Goal: Complete application form: Complete application form

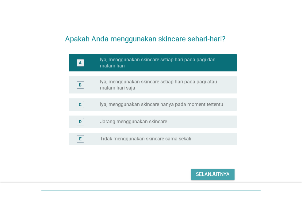
click at [222, 174] on div "Selanjutnya" at bounding box center [213, 174] width 34 height 7
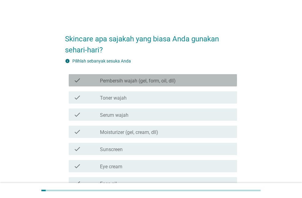
click at [206, 79] on div "check_box_outline_blank Pembersih wajah (gel, form, oil, dll)" at bounding box center [166, 80] width 132 height 7
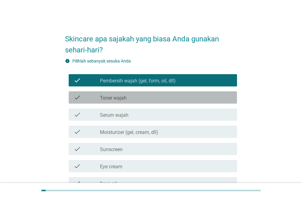
click at [176, 98] on div "check_box_outline_blank Toner wajah" at bounding box center [166, 97] width 132 height 7
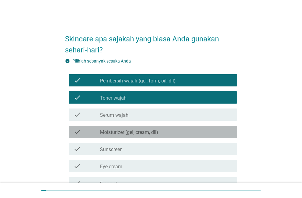
click at [166, 134] on div "check_box_outline_blank Moisturizer (gel, cream, dll)" at bounding box center [166, 131] width 132 height 7
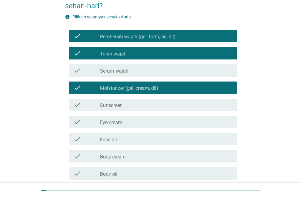
scroll to position [45, 0]
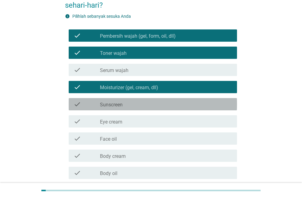
click at [154, 109] on div "check check_box_outline_blank Sunscreen" at bounding box center [153, 104] width 169 height 12
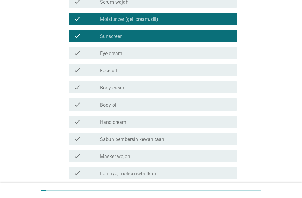
scroll to position [114, 0]
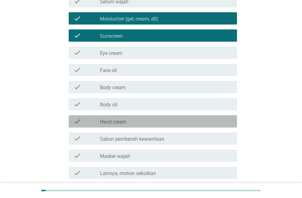
click at [137, 120] on div "check_box_outline_blank Hand cream" at bounding box center [166, 121] width 132 height 7
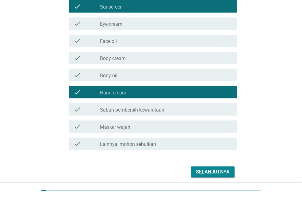
scroll to position [144, 0]
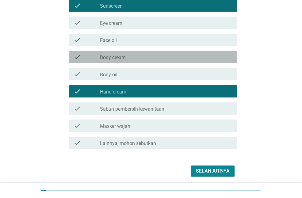
click at [131, 57] on div "check_box_outline_blank Body cream" at bounding box center [166, 56] width 132 height 7
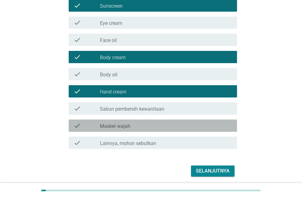
click at [124, 124] on label "Masker wajah" at bounding box center [115, 126] width 30 height 6
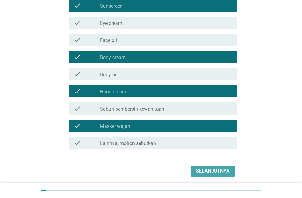
click at [199, 168] on div "Selanjutnya" at bounding box center [213, 171] width 34 height 7
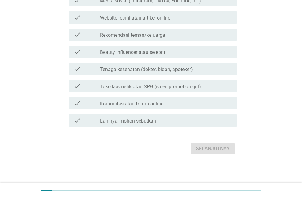
scroll to position [0, 0]
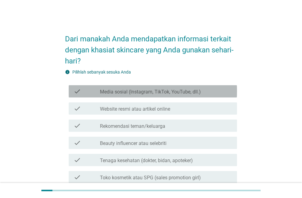
click at [183, 88] on div "check_box_outline_blank Media sosial (Instagram, TikTok, YouTube, dll.)" at bounding box center [166, 91] width 132 height 7
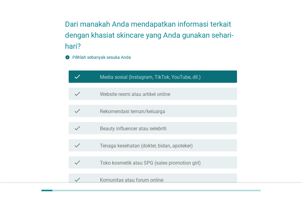
scroll to position [16, 0]
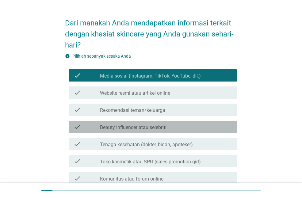
click at [174, 130] on div "check_box_outline_blank Beauty influencer atau selebriti" at bounding box center [166, 126] width 132 height 7
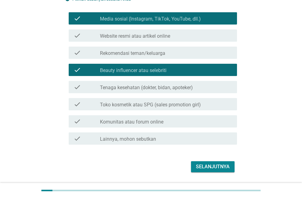
scroll to position [77, 0]
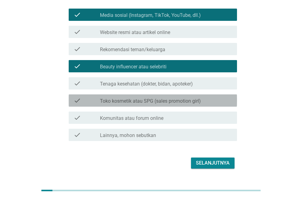
click at [187, 99] on label "Toko kosmetik atau SPG (sales promotion girl)" at bounding box center [150, 101] width 101 height 6
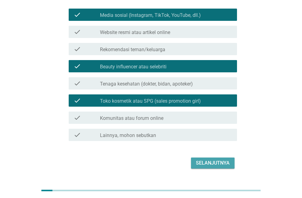
click at [217, 163] on div "Selanjutnya" at bounding box center [213, 163] width 34 height 7
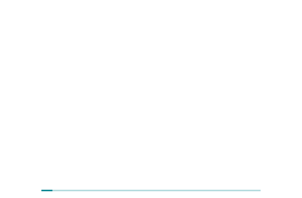
scroll to position [0, 0]
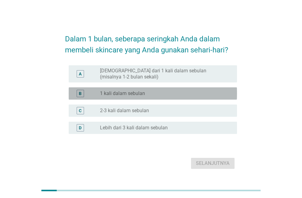
click at [167, 99] on div "B radio_button_unchecked 1 kali dalam sebulan" at bounding box center [153, 93] width 169 height 12
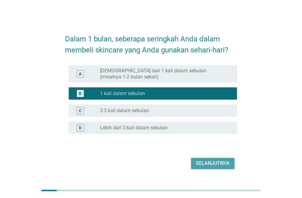
click at [202, 161] on div "Selanjutnya" at bounding box center [213, 163] width 34 height 7
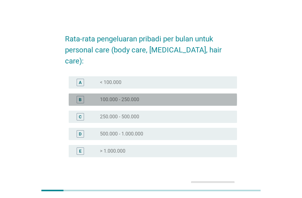
click at [176, 97] on div "radio_button_unchecked 100.000 - 250.000" at bounding box center [163, 100] width 127 height 6
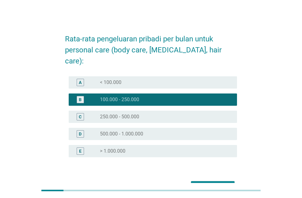
click at [172, 114] on div "radio_button_unchecked 250.000 - 500.000" at bounding box center [163, 117] width 127 height 6
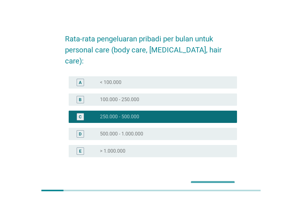
click at [192, 181] on button "Selanjutnya" at bounding box center [213, 186] width 44 height 11
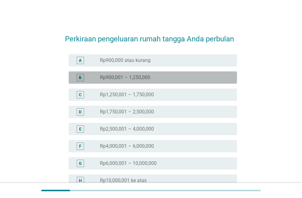
click at [186, 79] on div "radio_button_unchecked Rp900,001 – 1,250,000" at bounding box center [163, 78] width 127 height 6
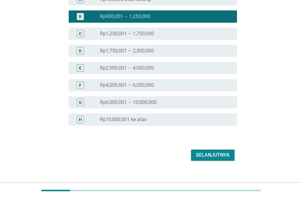
scroll to position [68, 0]
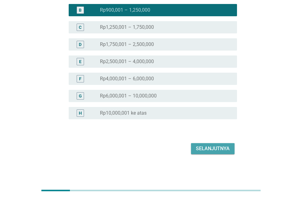
click at [213, 151] on div "Selanjutnya" at bounding box center [213, 148] width 34 height 7
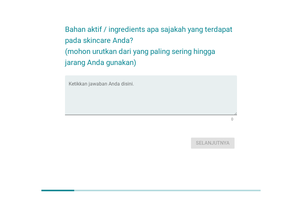
scroll to position [0, 0]
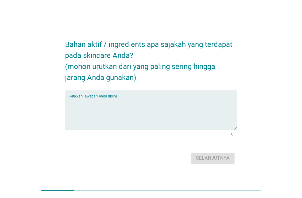
click at [159, 99] on textarea "Ketikkan jawaban Anda disini." at bounding box center [153, 114] width 169 height 32
type textarea "cremide"
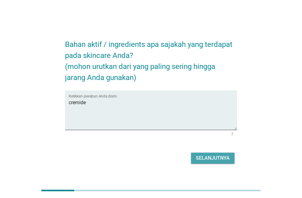
click at [200, 157] on div "Selanjutnya" at bounding box center [213, 158] width 34 height 7
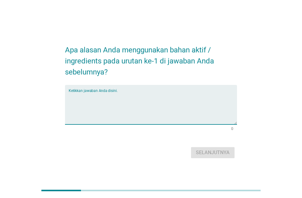
click at [166, 95] on textarea "Ketikkan jawaban Anda disini." at bounding box center [153, 108] width 169 height 32
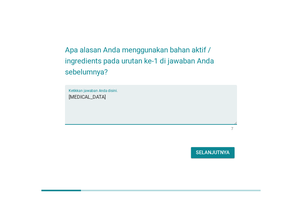
type textarea "[MEDICAL_DATA]"
click at [214, 153] on div "Selanjutnya" at bounding box center [213, 152] width 34 height 7
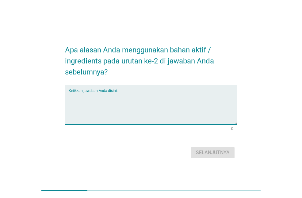
click at [183, 97] on textarea "Ketikkan jawaban Anda disini." at bounding box center [153, 108] width 169 height 32
type textarea "bagus"
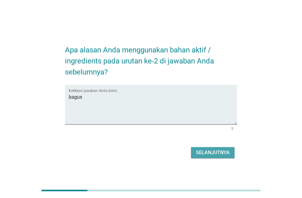
click at [214, 149] on div "Selanjutnya" at bounding box center [213, 152] width 34 height 7
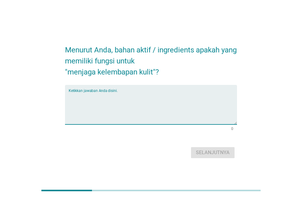
click at [153, 96] on textarea "Ketikkan jawaban Anda disini." at bounding box center [153, 108] width 169 height 32
type textarea "n"
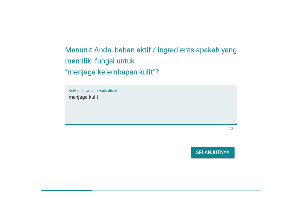
type textarea "menjaga kulit"
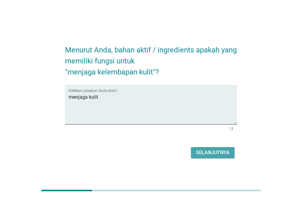
click at [206, 153] on div "Selanjutnya" at bounding box center [213, 152] width 34 height 7
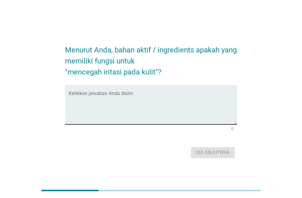
click at [169, 97] on textarea "Ketikkan jawaban Anda disini." at bounding box center [153, 108] width 169 height 32
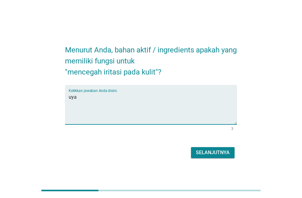
type textarea "uya"
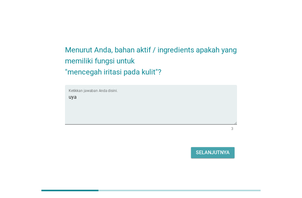
click at [215, 150] on div "Selanjutnya" at bounding box center [213, 152] width 34 height 7
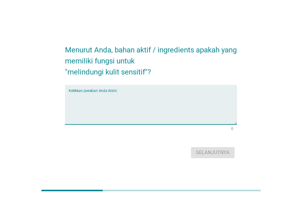
click at [193, 93] on textarea "Ketikkan jawaban Anda disini." at bounding box center [153, 108] width 169 height 32
type textarea "bagus"
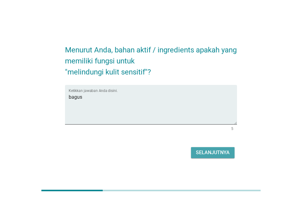
click at [211, 151] on div "Selanjutnya" at bounding box center [213, 152] width 34 height 7
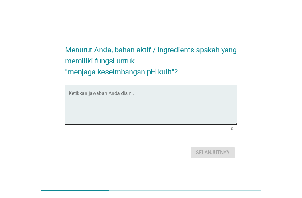
click at [184, 94] on textarea "Ketikkan jawaban Anda disini." at bounding box center [153, 108] width 169 height 32
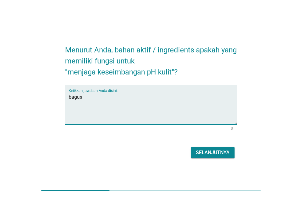
type textarea "bagus"
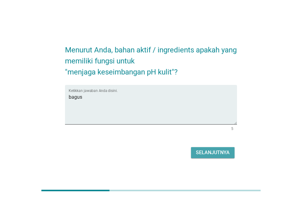
click at [204, 152] on div "Selanjutnya" at bounding box center [213, 152] width 34 height 7
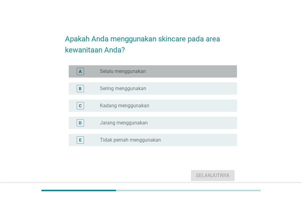
click at [184, 70] on div "radio_button_unchecked Selalu menggunakan" at bounding box center [163, 71] width 127 height 6
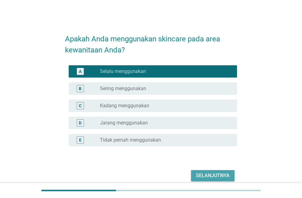
click at [205, 174] on div "Selanjutnya" at bounding box center [213, 175] width 34 height 7
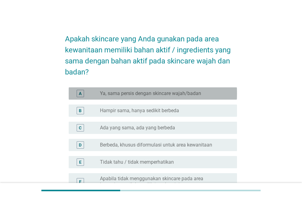
click at [188, 92] on label "Ya, sama persis dengan skincare wajah/badan" at bounding box center [150, 94] width 101 height 6
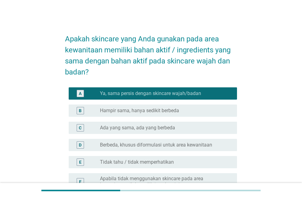
scroll to position [71, 0]
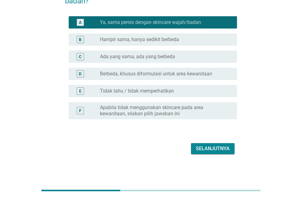
click at [206, 147] on div "Selanjutnya" at bounding box center [213, 148] width 34 height 7
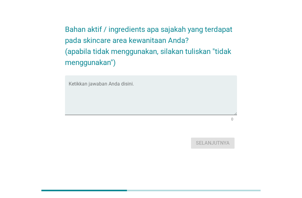
scroll to position [0, 0]
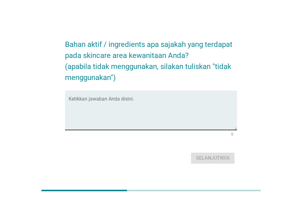
click at [203, 92] on div "Ketikkan jawaban Anda disini." at bounding box center [153, 111] width 169 height 40
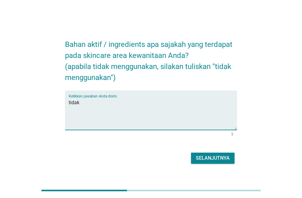
type textarea "tidak"
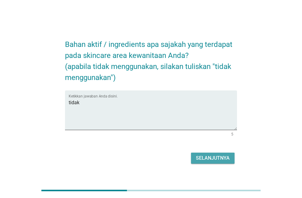
click at [203, 160] on div "Selanjutnya" at bounding box center [213, 158] width 34 height 7
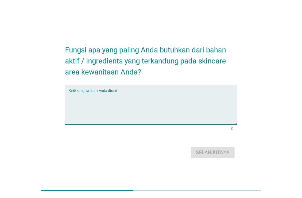
click at [170, 103] on textarea "Ketikkan jawaban Anda disini." at bounding box center [153, 108] width 169 height 32
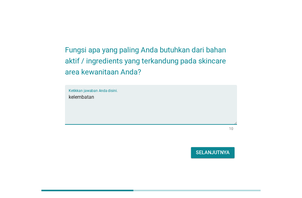
type textarea "kelembatan"
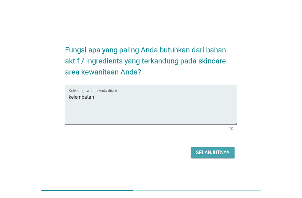
click at [200, 152] on div "Selanjutnya" at bounding box center [213, 152] width 34 height 7
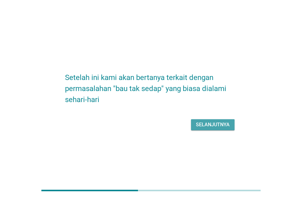
click at [209, 121] on div "Selanjutnya" at bounding box center [213, 124] width 34 height 7
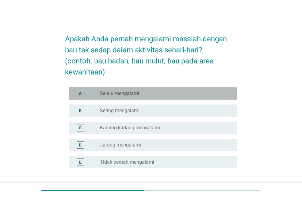
click at [164, 95] on div "radio_button_unchecked Selalu mengalami" at bounding box center [163, 94] width 127 height 6
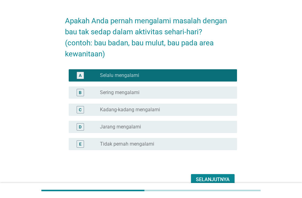
scroll to position [19, 0]
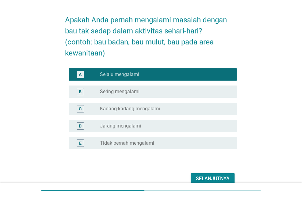
click at [153, 122] on div "D radio_button_unchecked Jarang mengalami" at bounding box center [153, 126] width 169 height 12
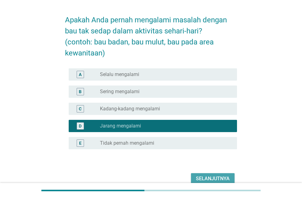
click at [222, 177] on div "Selanjutnya" at bounding box center [213, 178] width 34 height 7
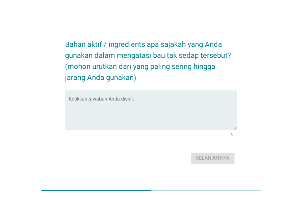
click at [156, 91] on div "Ketikkan jawaban Anda disini." at bounding box center [153, 111] width 169 height 40
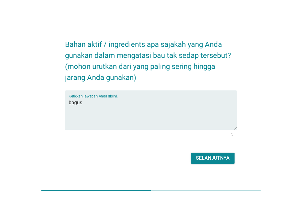
type textarea "bagus"
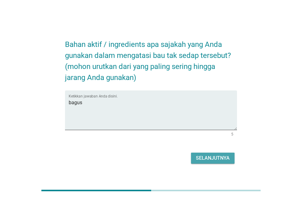
click at [207, 158] on div "Selanjutnya" at bounding box center [213, 158] width 34 height 7
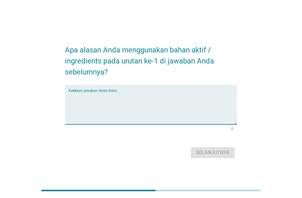
click at [179, 99] on textarea "Ketikkan jawaban Anda disini." at bounding box center [153, 108] width 169 height 32
type textarea "bagus"
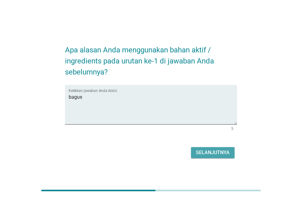
click at [204, 156] on div "Selanjutnya" at bounding box center [213, 152] width 34 height 7
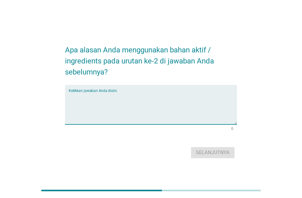
click at [186, 95] on textarea "Ketikkan jawaban Anda disini." at bounding box center [153, 108] width 169 height 32
type textarea "bagaus"
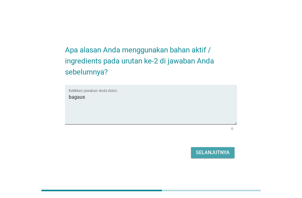
click at [204, 147] on button "Selanjutnya" at bounding box center [213, 152] width 44 height 11
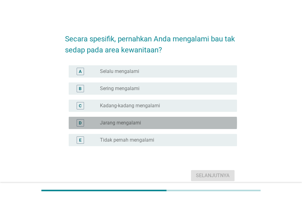
click at [174, 128] on div "D radio_button_unchecked Jarang mengalami" at bounding box center [153, 123] width 169 height 12
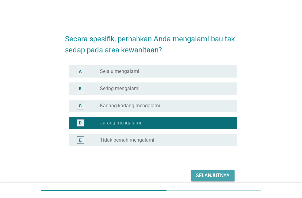
click at [204, 175] on div "Selanjutnya" at bounding box center [213, 175] width 34 height 7
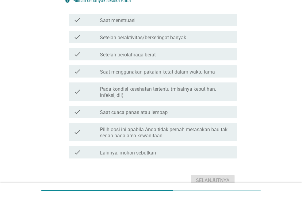
scroll to position [62, 0]
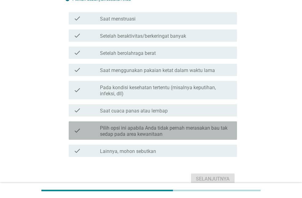
click at [173, 132] on label "Pilih opsi ini apabila Anda tidak pernah merasakan bau tak sedap pada area kewa…" at bounding box center [166, 131] width 132 height 12
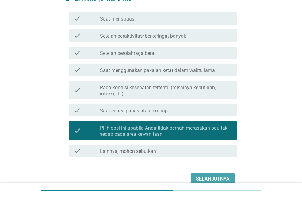
click at [204, 177] on div "Selanjutnya" at bounding box center [213, 179] width 34 height 7
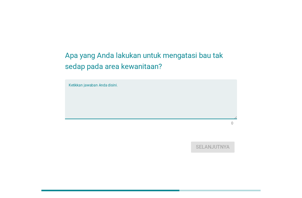
click at [182, 96] on textarea "Ketikkan jawaban Anda disini." at bounding box center [153, 103] width 169 height 32
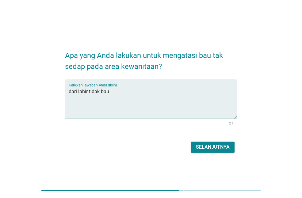
type textarea "dari lahir tidak bau"
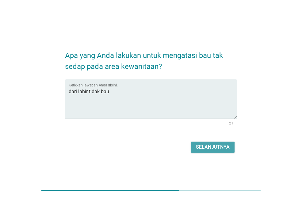
click at [204, 146] on div "Selanjutnya" at bounding box center [213, 147] width 34 height 7
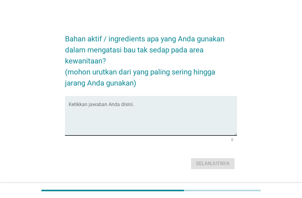
click at [153, 102] on div "Ketikkan jawaban Anda disini." at bounding box center [153, 116] width 169 height 40
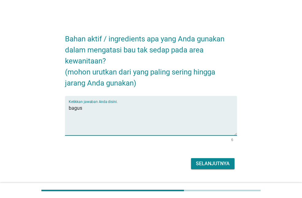
type textarea "bagus"
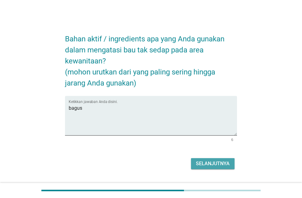
click at [204, 163] on div "Selanjutnya" at bounding box center [213, 163] width 34 height 7
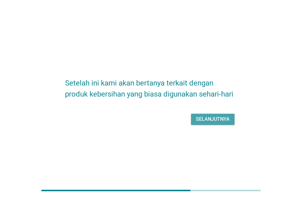
click at [208, 125] on button "Selanjutnya" at bounding box center [213, 119] width 44 height 11
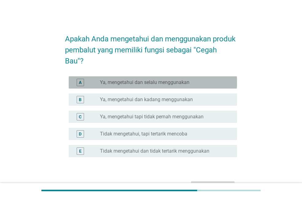
click at [189, 83] on label "Ya, mengetahui dan selalu menggunakan" at bounding box center [145, 83] width 90 height 6
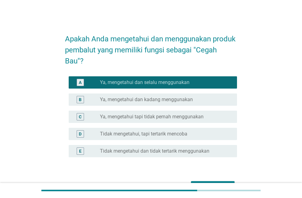
scroll to position [38, 0]
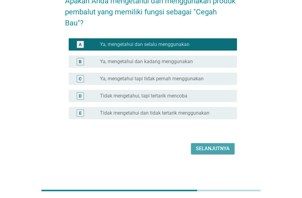
click at [212, 153] on button "Selanjutnya" at bounding box center [213, 148] width 44 height 11
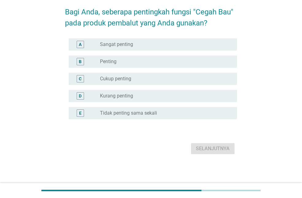
scroll to position [0, 0]
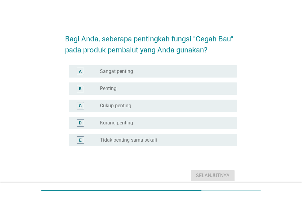
click at [159, 89] on div "radio_button_unchecked Penting" at bounding box center [163, 89] width 127 height 6
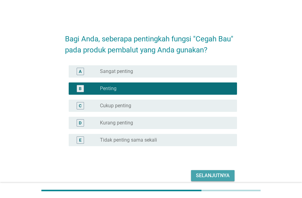
click at [204, 176] on div "Selanjutnya" at bounding box center [213, 175] width 34 height 7
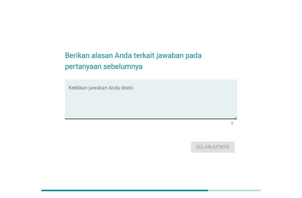
click at [179, 80] on div "Ketikkan jawaban Anda disini." at bounding box center [153, 100] width 169 height 40
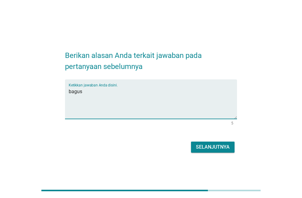
type textarea "bagus"
click at [210, 147] on div "Selanjutnya" at bounding box center [213, 147] width 34 height 7
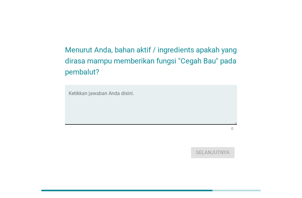
click at [185, 90] on div "Ketikkan jawaban Anda disini." at bounding box center [153, 105] width 169 height 40
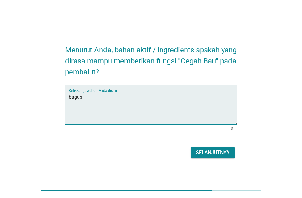
type textarea "bagus"
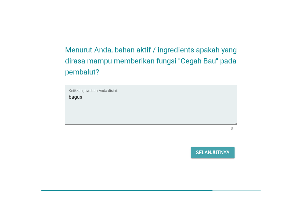
click at [215, 153] on div "Selanjutnya" at bounding box center [213, 152] width 34 height 7
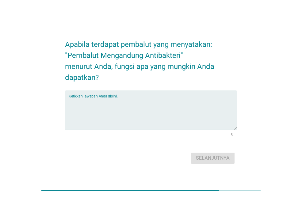
click at [195, 114] on textarea "Ketikkan jawaban Anda disini." at bounding box center [153, 114] width 169 height 32
type textarea "bagus"
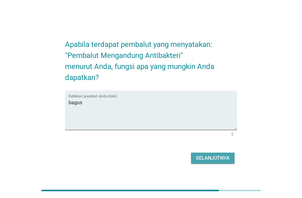
click at [209, 154] on button "Selanjutnya" at bounding box center [213, 158] width 44 height 11
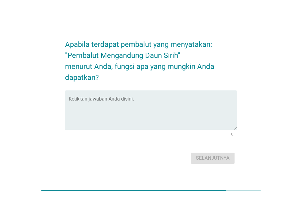
click at [159, 111] on textarea "Ketikkan jawaban Anda disini." at bounding box center [153, 114] width 169 height 32
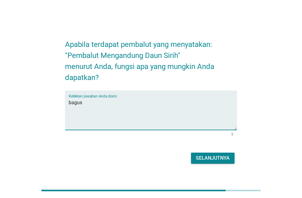
type textarea "bagus"
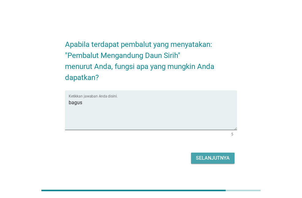
click at [201, 153] on button "Selanjutnya" at bounding box center [213, 158] width 44 height 11
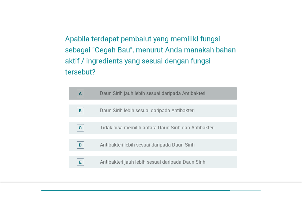
click at [192, 98] on div "A radio_button_unchecked Daun Sirih jauh lebih sesuai daripada Antibakteri" at bounding box center [153, 93] width 169 height 12
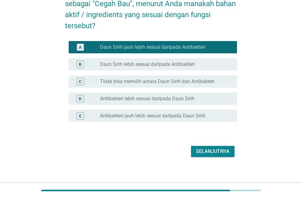
scroll to position [49, 0]
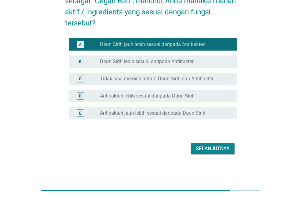
click at [217, 155] on div "Selanjutnya" at bounding box center [151, 149] width 172 height 15
click at [217, 153] on button "Selanjutnya" at bounding box center [213, 148] width 44 height 11
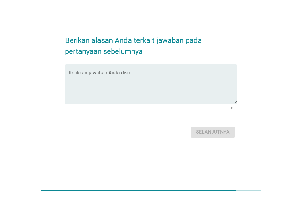
scroll to position [0, 0]
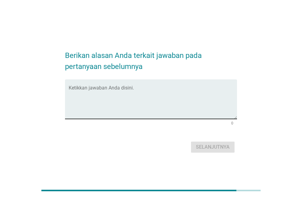
click at [177, 89] on textarea "Ketikkan jawaban Anda disini." at bounding box center [153, 103] width 169 height 32
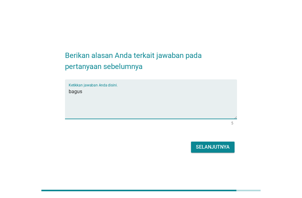
type textarea "bagus"
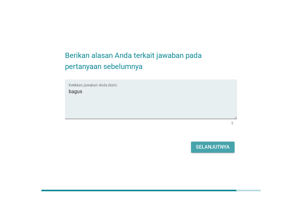
click at [216, 147] on div "Selanjutnya" at bounding box center [213, 147] width 34 height 7
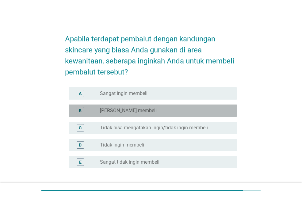
click at [138, 108] on div "radio_button_unchecked Ingin membeli" at bounding box center [163, 111] width 127 height 6
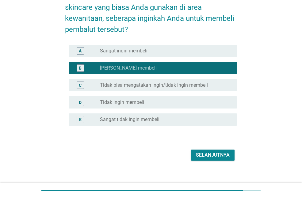
scroll to position [49, 0]
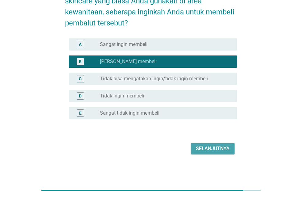
click at [219, 148] on div "Selanjutnya" at bounding box center [213, 148] width 34 height 7
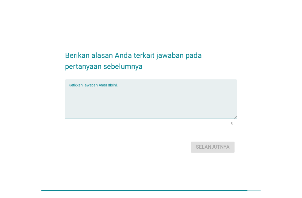
click at [162, 90] on textarea "Ketikkan jawaban Anda disini." at bounding box center [153, 103] width 169 height 32
type textarea "bagus"
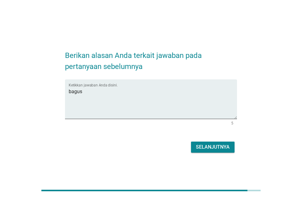
click at [196, 141] on div "Selanjutnya" at bounding box center [151, 147] width 172 height 15
click at [200, 148] on div "Selanjutnya" at bounding box center [213, 147] width 34 height 7
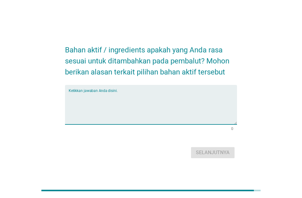
click at [156, 100] on textarea "Ketikkan jawaban Anda disini." at bounding box center [153, 108] width 169 height 32
type textarea "bagus"
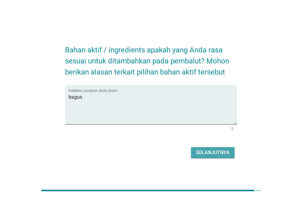
click at [202, 150] on div "Selanjutnya" at bounding box center [213, 152] width 34 height 7
